Goal: Task Accomplishment & Management: Use online tool/utility

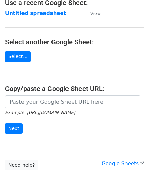
scroll to position [89, 0]
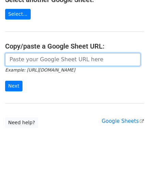
click at [29, 60] on input "url" at bounding box center [72, 59] width 135 height 13
paste input "https://docs.google.com/spreadsheets/d/1vbOoCaUBUKJ04inVy4wKy8UlMtJ5BzeNUbyxaOO…"
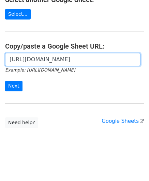
scroll to position [0, 152]
type input "https://docs.google.com/spreadsheets/d/1vbOoCaUBUKJ04inVy4wKy8UlMtJ5BzeNUbyxaOO…"
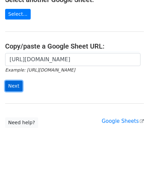
click at [17, 87] on input "Next" at bounding box center [13, 86] width 17 height 11
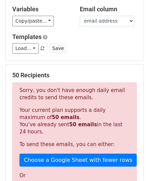
scroll to position [230, 0]
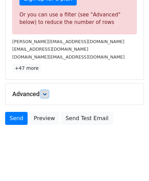
click at [44, 92] on icon at bounding box center [45, 94] width 4 height 4
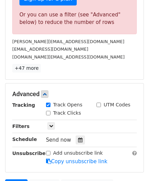
drag, startPoint x: 78, startPoint y: 136, endPoint x: 72, endPoint y: 122, distance: 15.0
click at [78, 137] on icon at bounding box center [80, 139] width 4 height 5
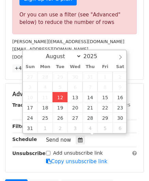
type input "[DATE] 12:00"
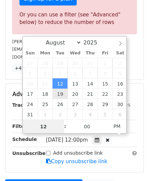
paste input "4"
type input "4"
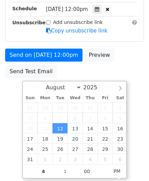
type input "[DATE] 16:00"
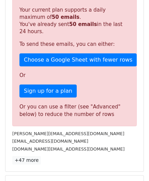
scroll to position [313, 0]
